Goal: Find specific page/section: Find specific page/section

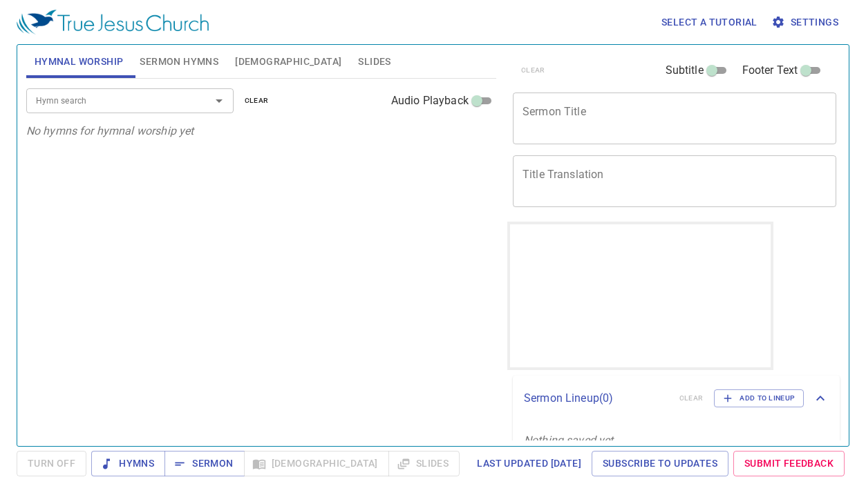
click at [121, 93] on input "Hymn search" at bounding box center [109, 101] width 158 height 16
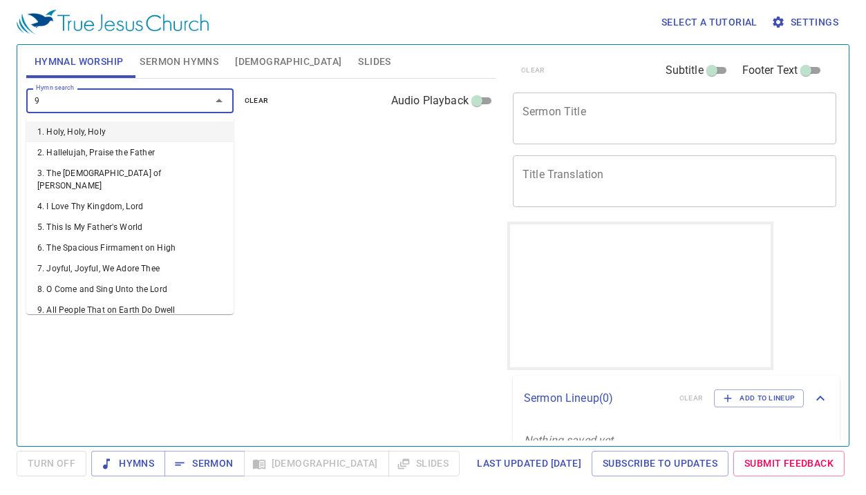
type input "96"
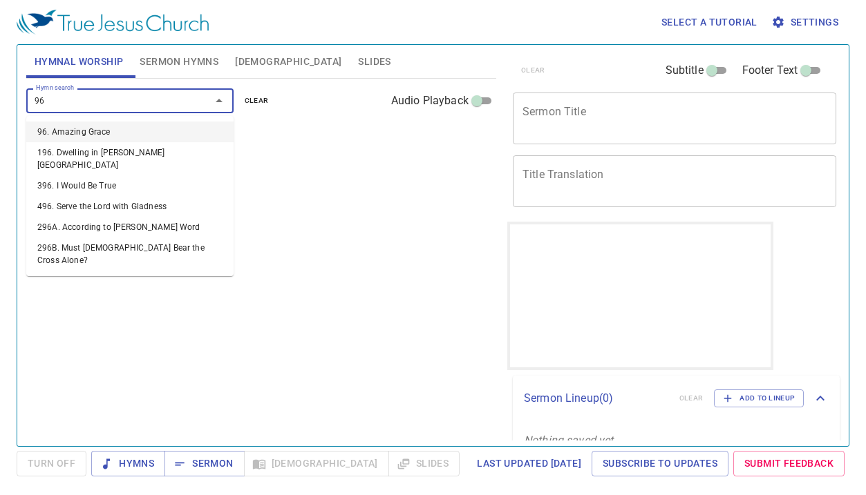
click at [113, 133] on li "96. Amazing Grace" at bounding box center [129, 132] width 207 height 21
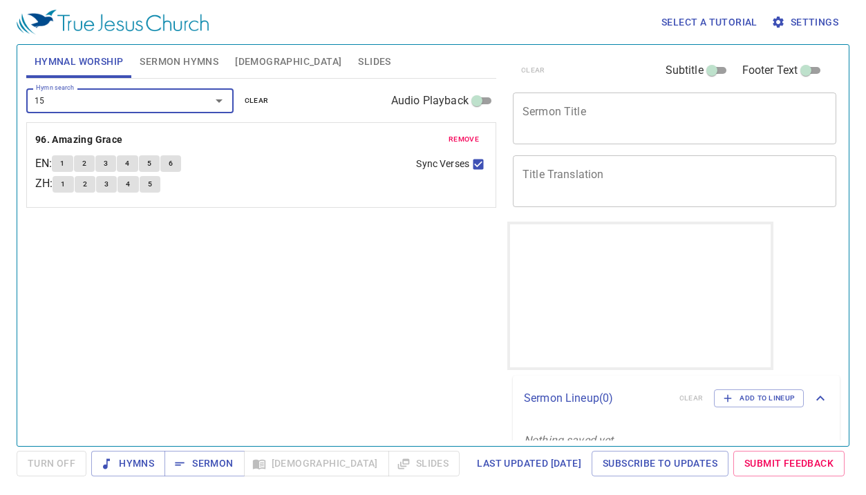
type input "151"
click at [101, 127] on li "151. God Will Take Care of You" at bounding box center [129, 132] width 207 height 21
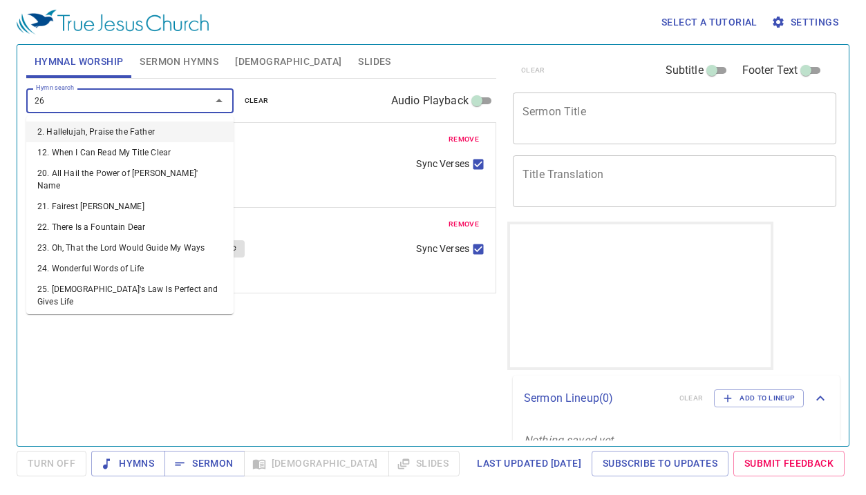
type input "263"
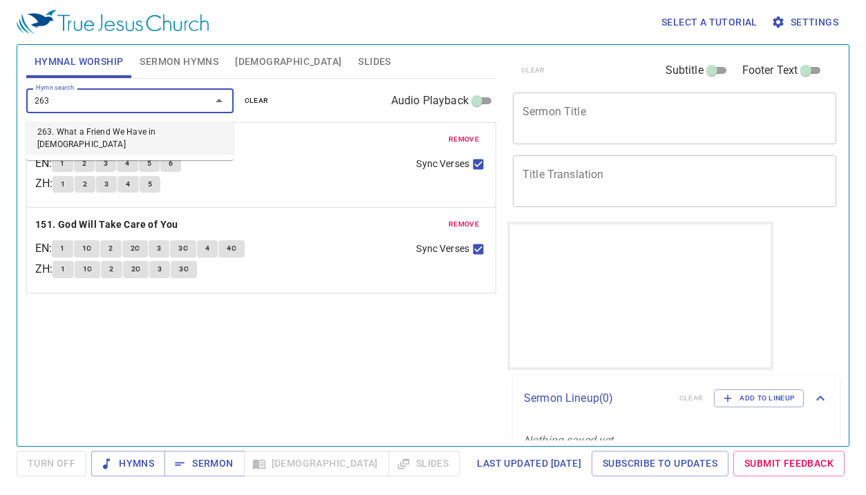
click at [107, 126] on li "263. What a Friend We Have in Jesus" at bounding box center [129, 138] width 207 height 33
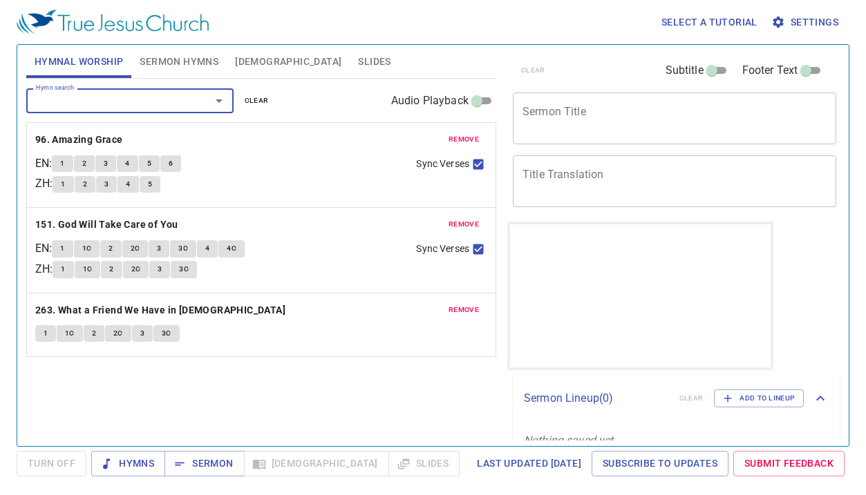
click at [64, 160] on span "1" at bounding box center [62, 164] width 4 height 12
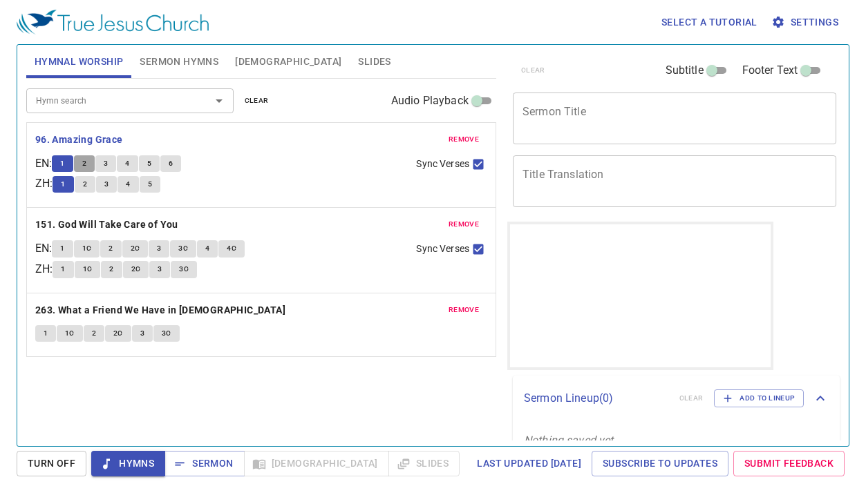
click at [86, 161] on span "2" at bounding box center [84, 164] width 4 height 12
